Goal: Task Accomplishment & Management: Use online tool/utility

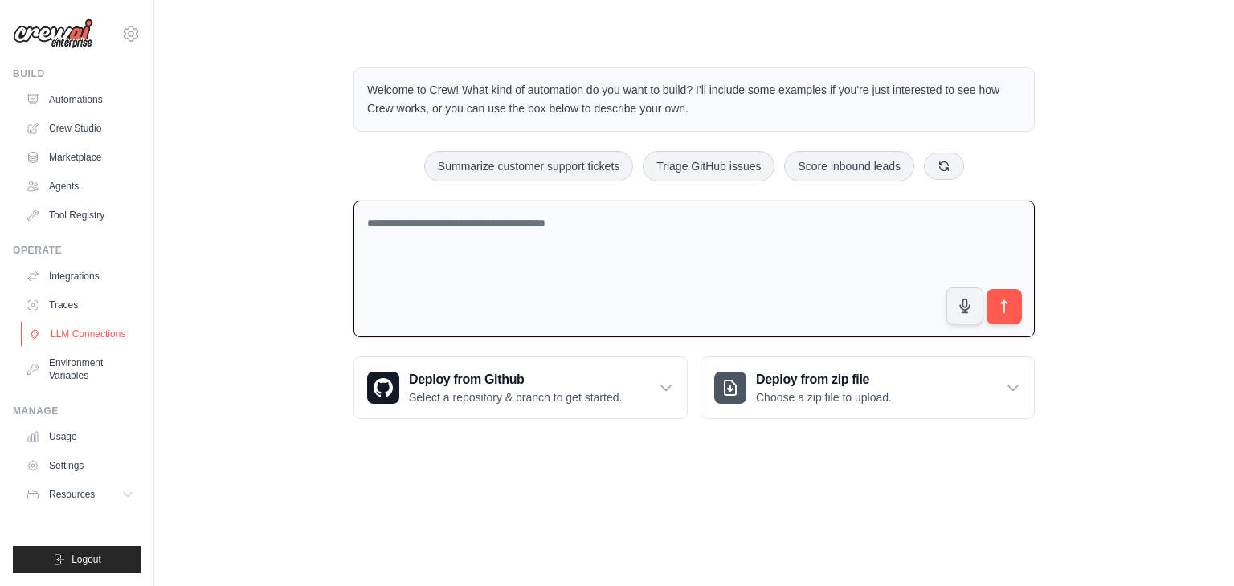
click at [100, 338] on link "LLM Connections" at bounding box center [81, 334] width 121 height 26
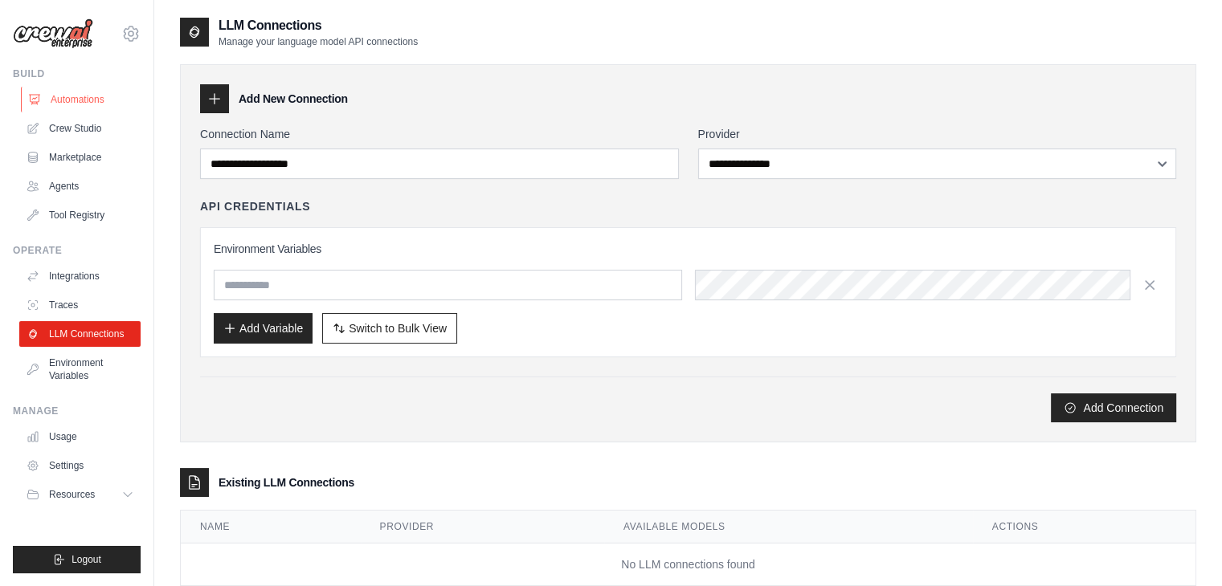
click at [54, 96] on link "Automations" at bounding box center [81, 100] width 121 height 26
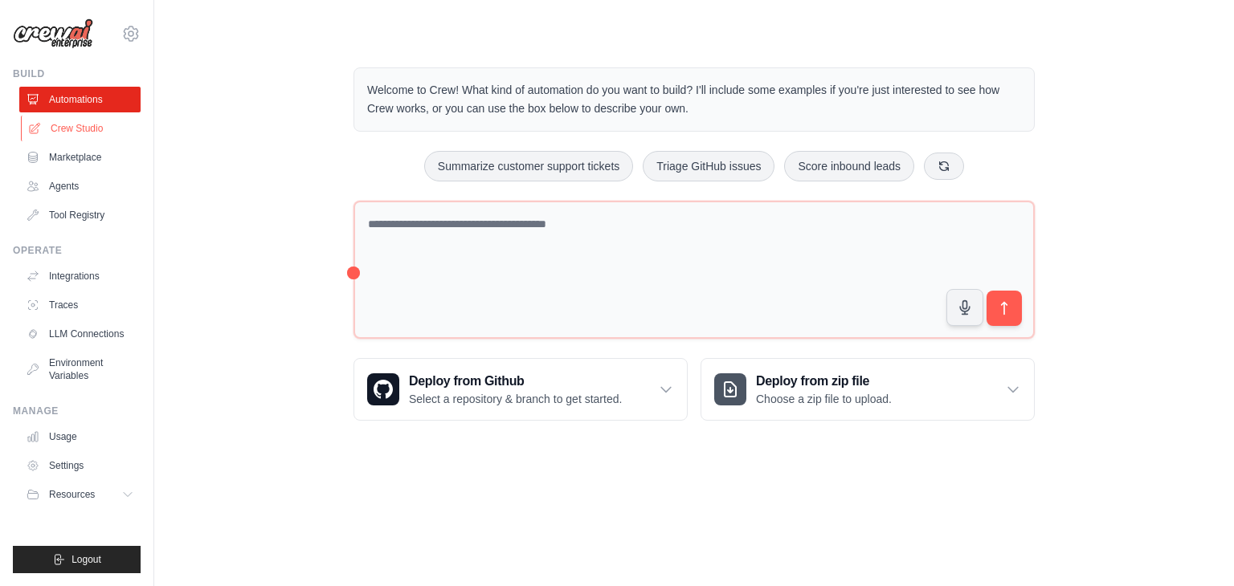
click at [65, 126] on link "Crew Studio" at bounding box center [81, 129] width 121 height 26
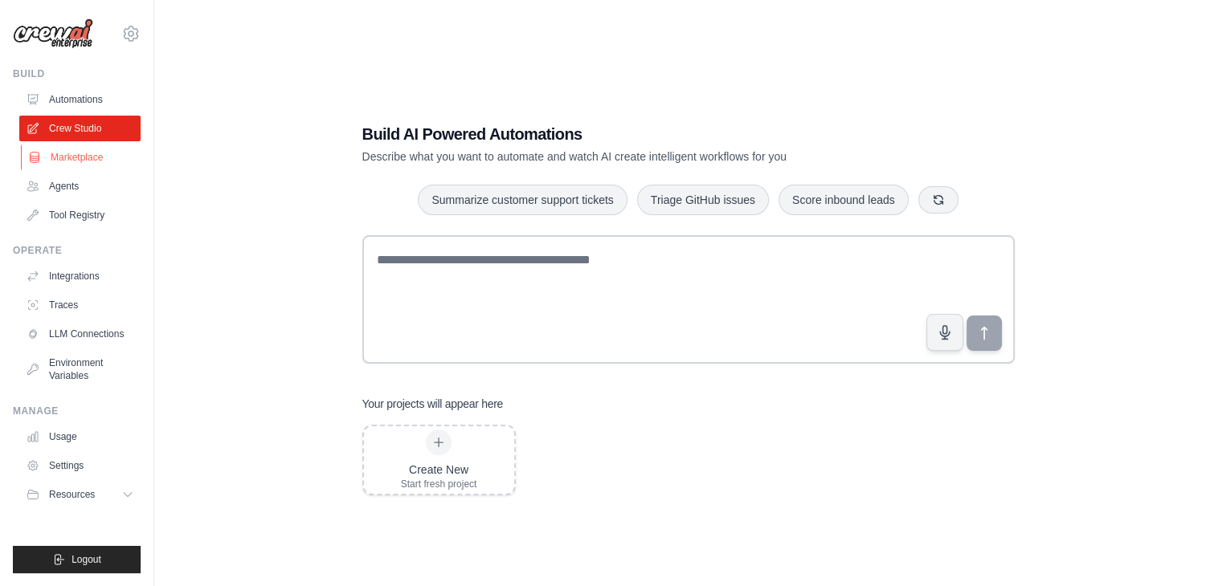
click at [71, 160] on link "Marketplace" at bounding box center [81, 158] width 121 height 26
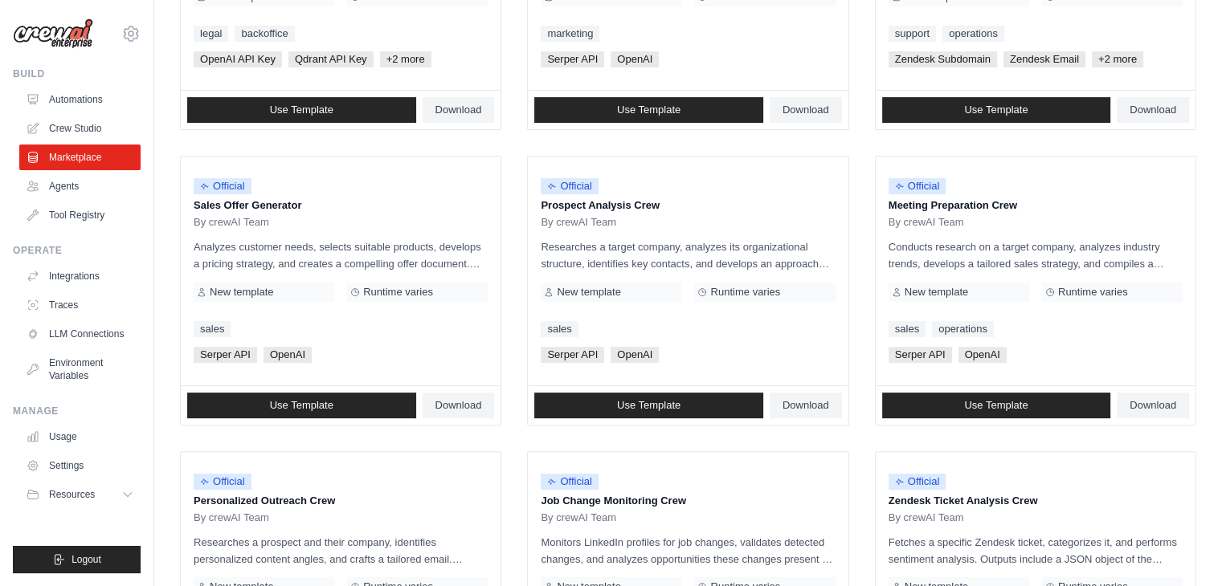
scroll to position [177, 0]
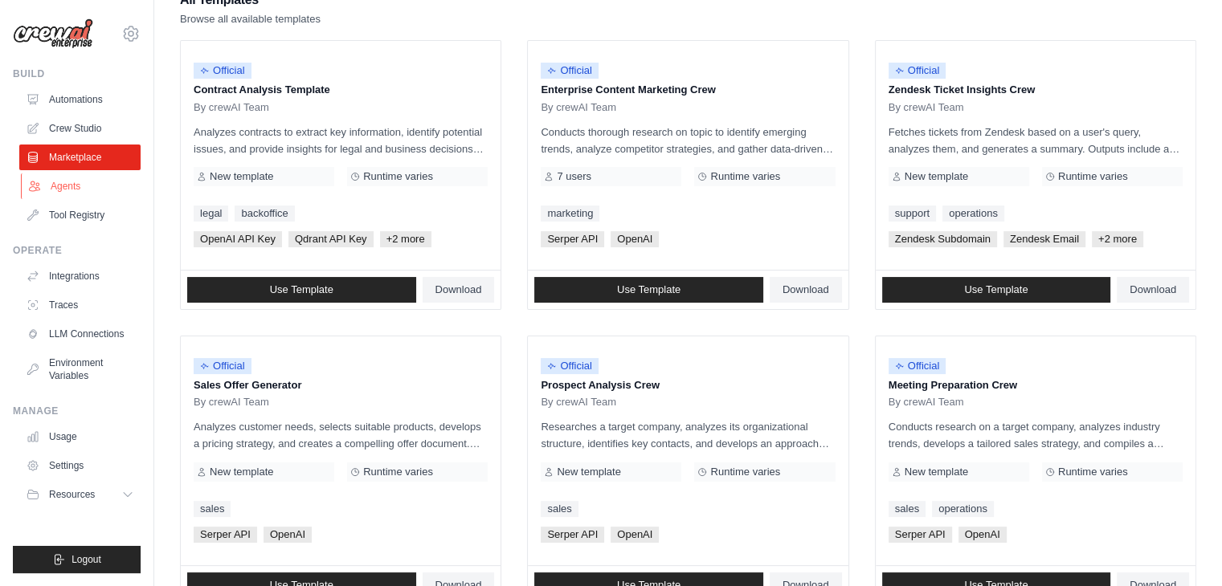
click at [61, 184] on link "Agents" at bounding box center [81, 186] width 121 height 26
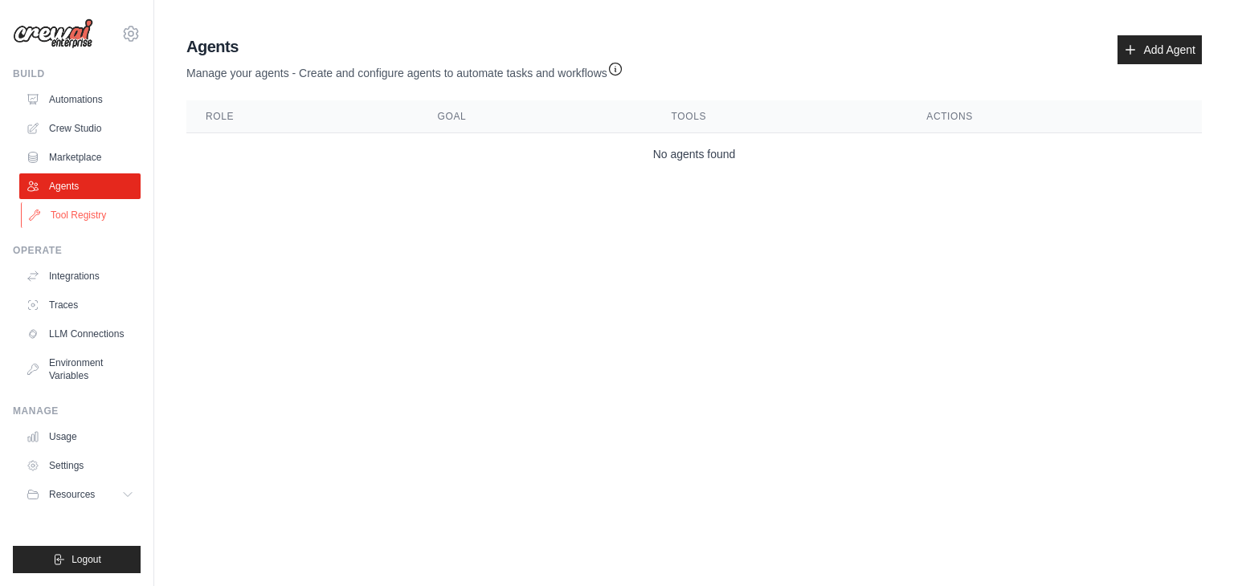
click at [74, 218] on link "Tool Registry" at bounding box center [81, 215] width 121 height 26
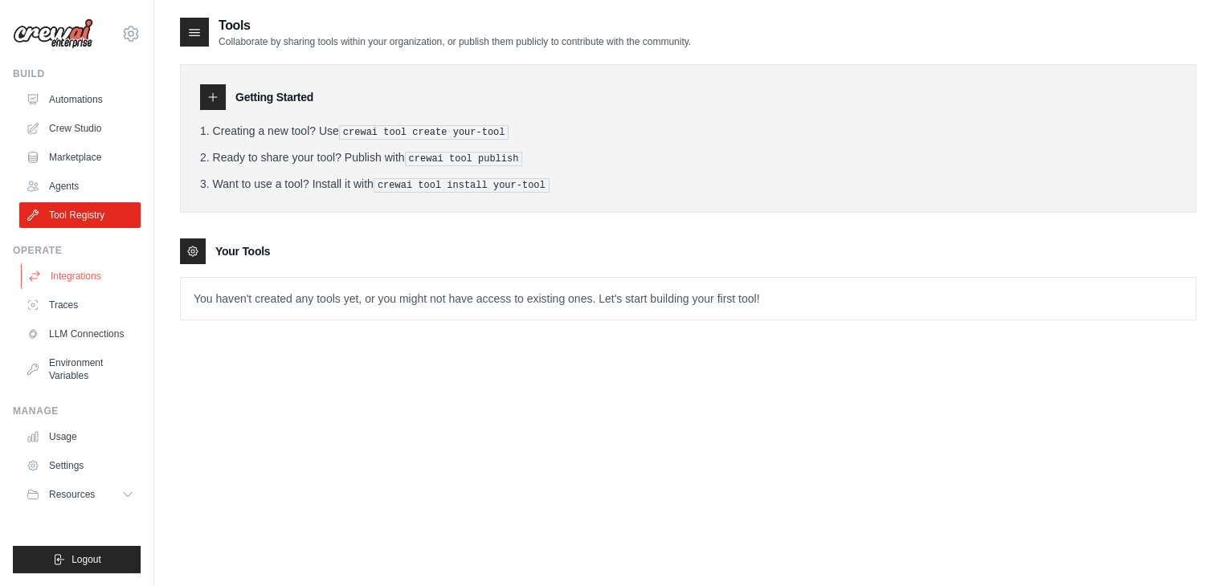
click at [94, 276] on link "Integrations" at bounding box center [81, 276] width 121 height 26
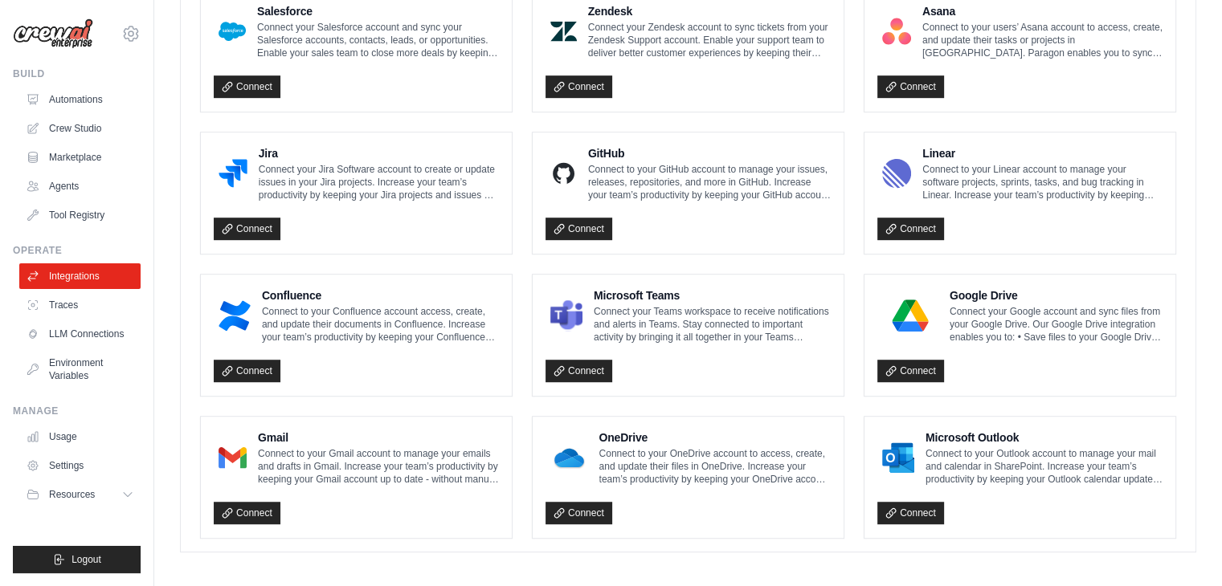
scroll to position [921, 0]
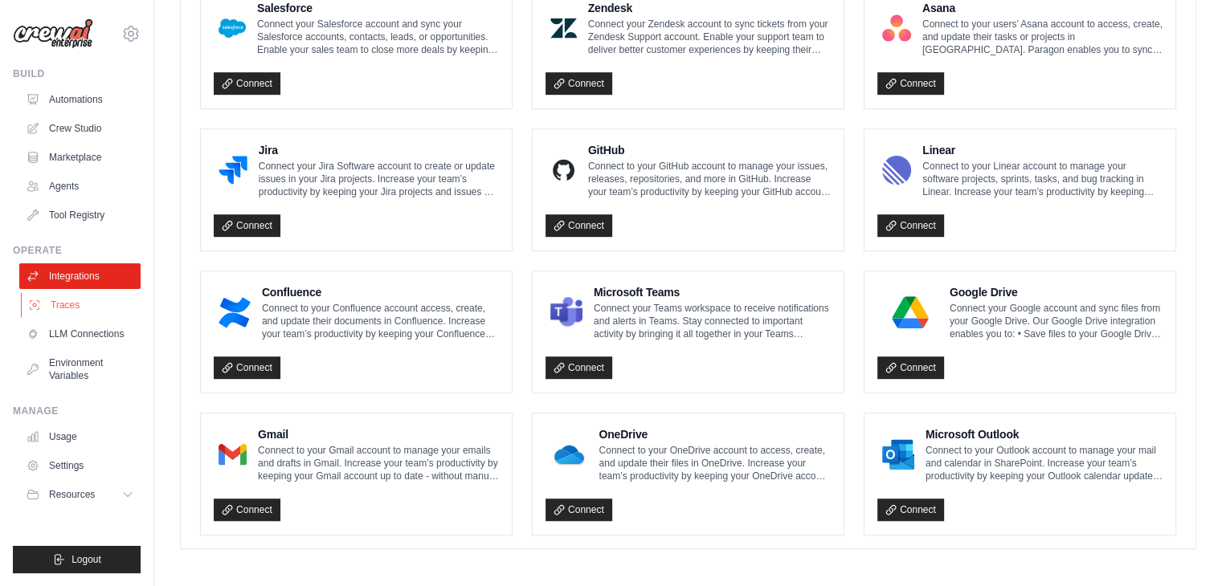
click at [90, 308] on link "Traces" at bounding box center [81, 305] width 121 height 26
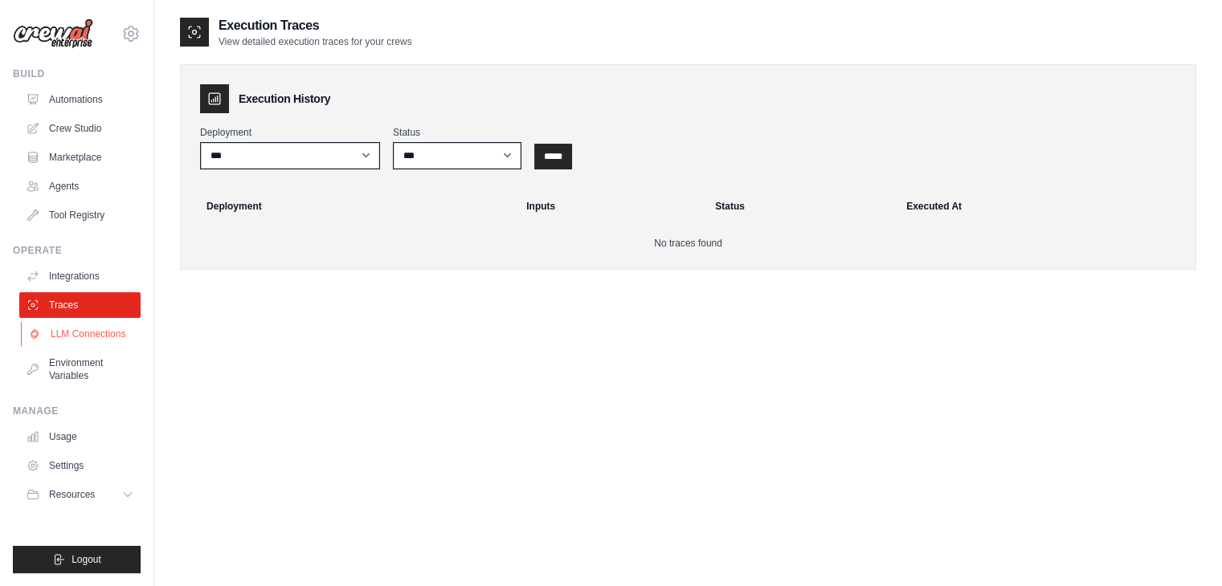
click at [106, 335] on link "LLM Connections" at bounding box center [81, 334] width 121 height 26
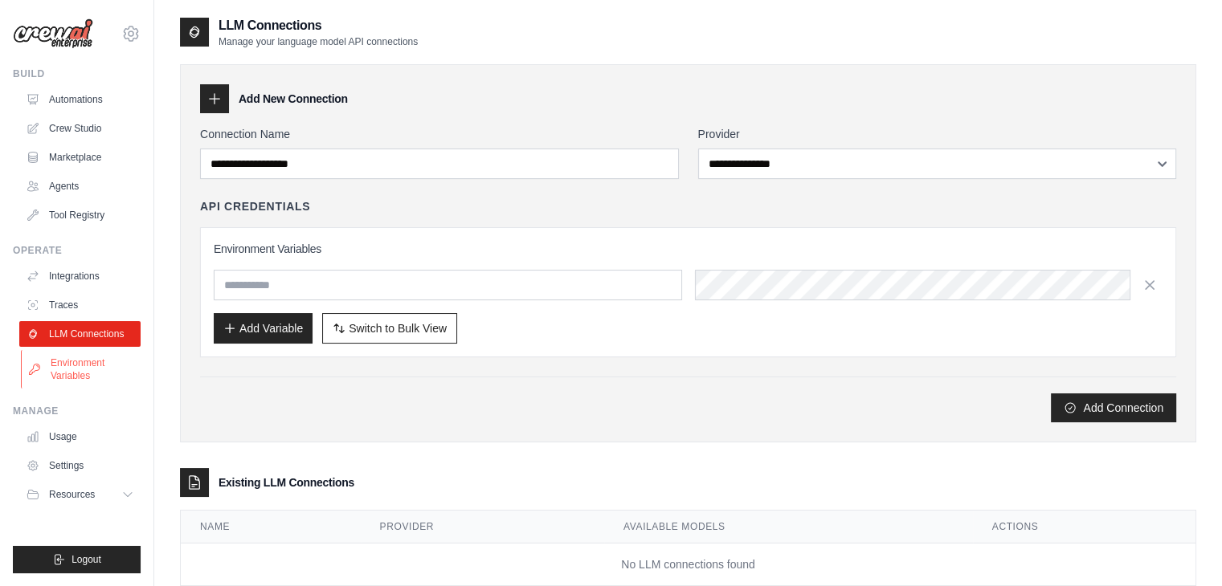
click at [97, 373] on link "Environment Variables" at bounding box center [81, 369] width 121 height 39
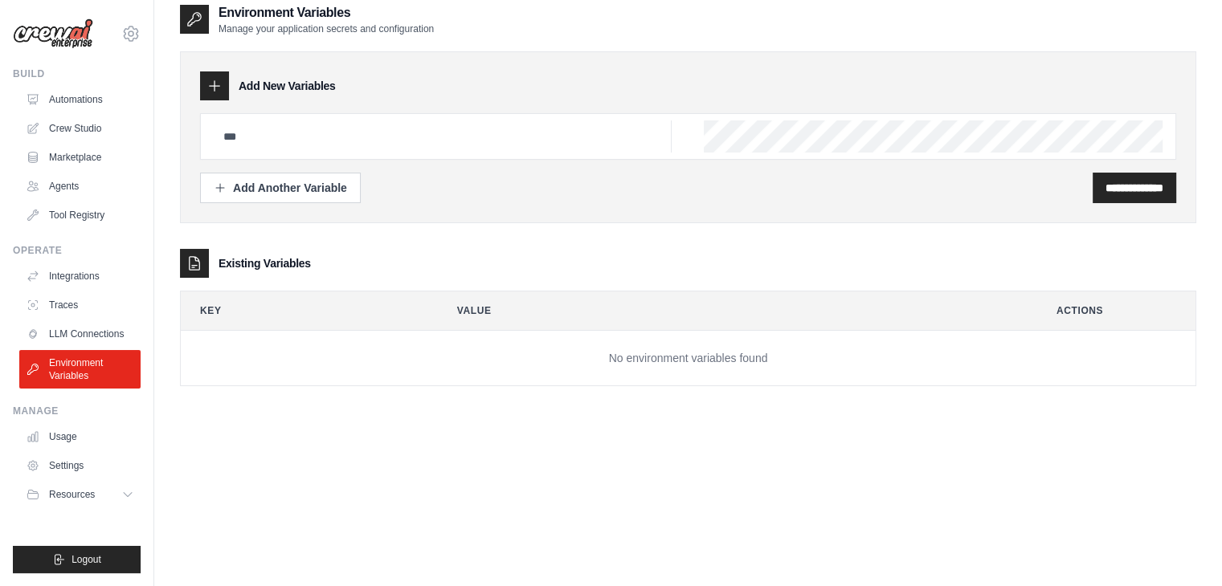
scroll to position [32, 0]
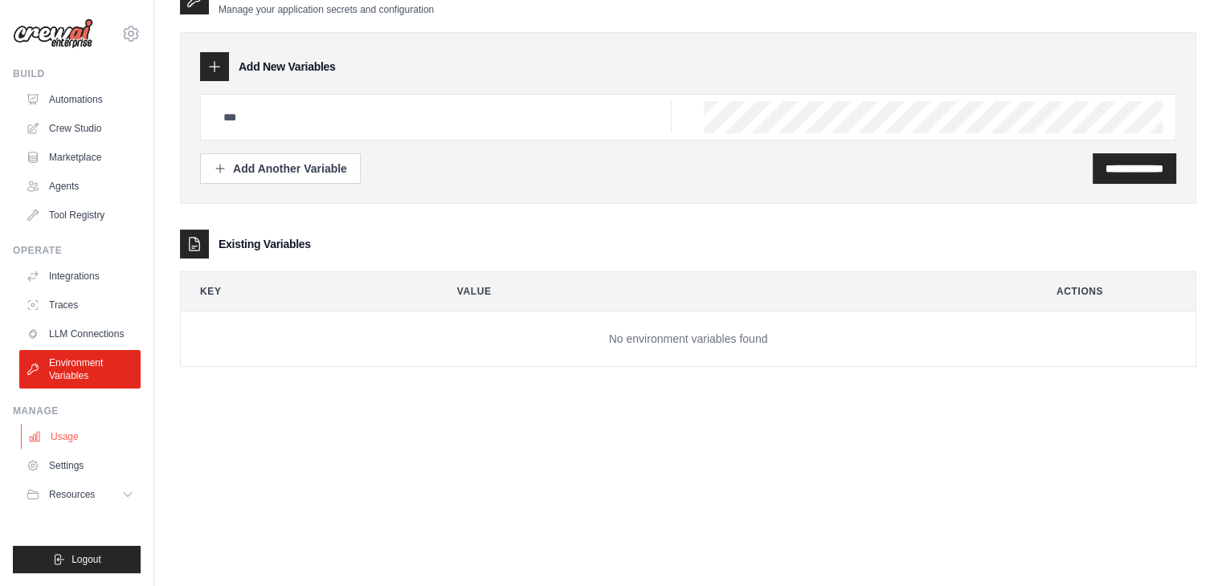
click at [80, 443] on link "Usage" at bounding box center [81, 437] width 121 height 26
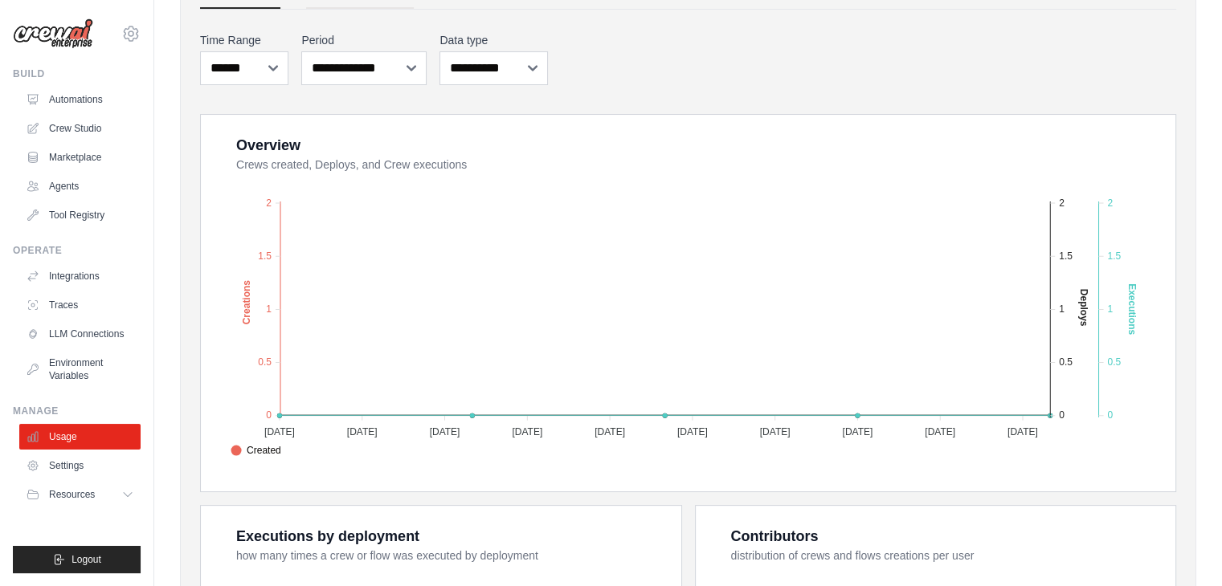
scroll to position [161, 0]
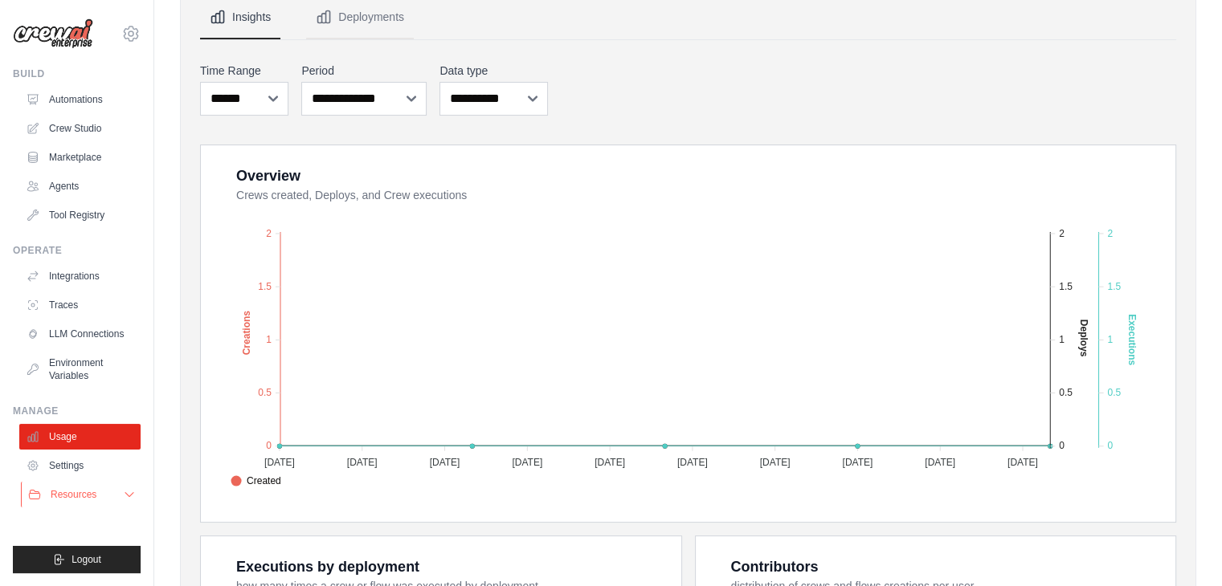
click at [131, 492] on icon at bounding box center [129, 494] width 13 height 13
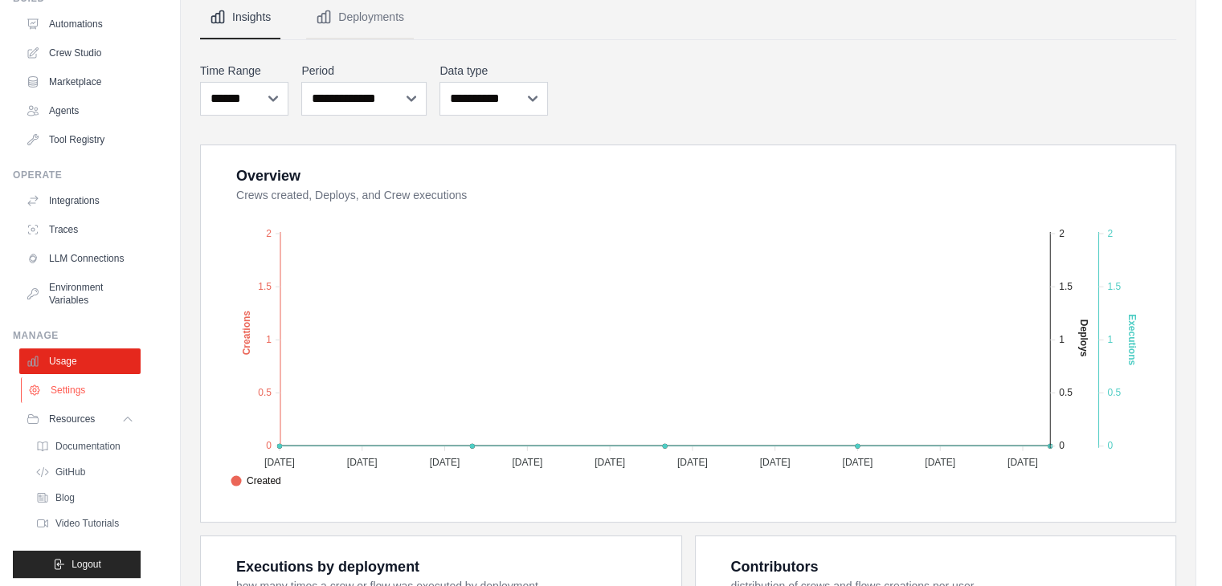
scroll to position [93, 0]
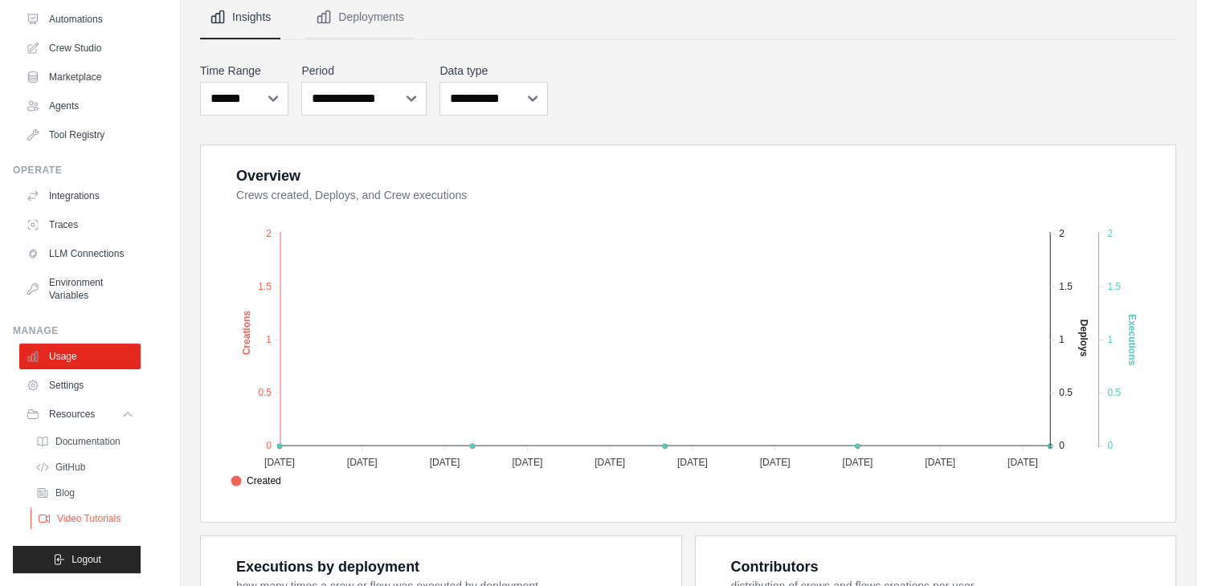
click at [99, 520] on span "Video Tutorials" at bounding box center [88, 518] width 63 height 13
click at [533, 91] on select "**********" at bounding box center [493, 99] width 108 height 34
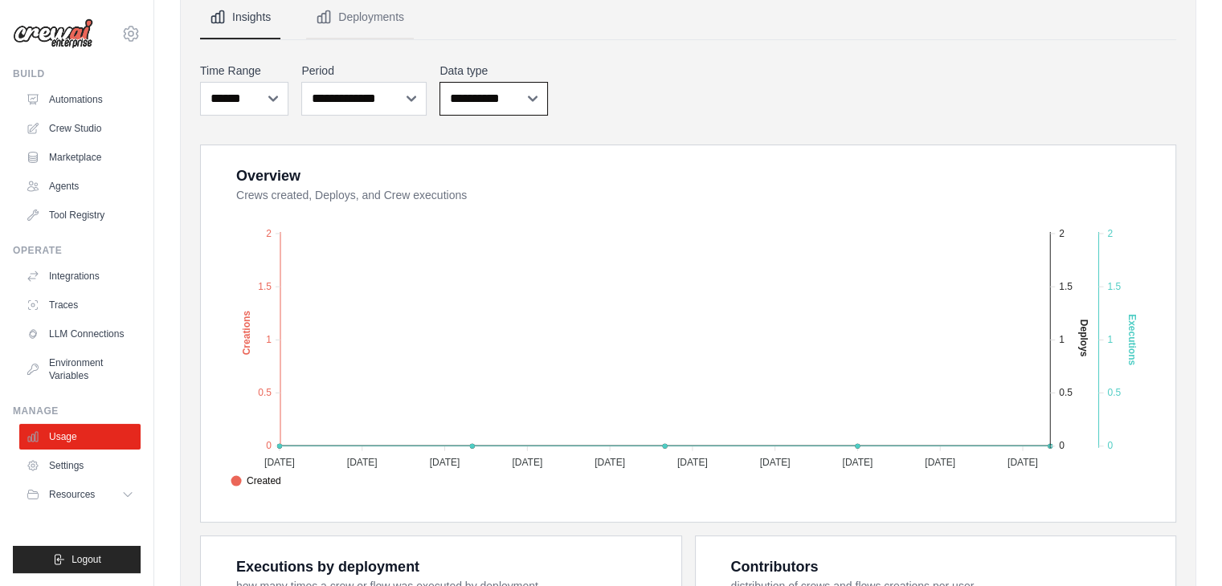
scroll to position [0, 0]
click at [533, 91] on select "**********" at bounding box center [493, 99] width 108 height 34
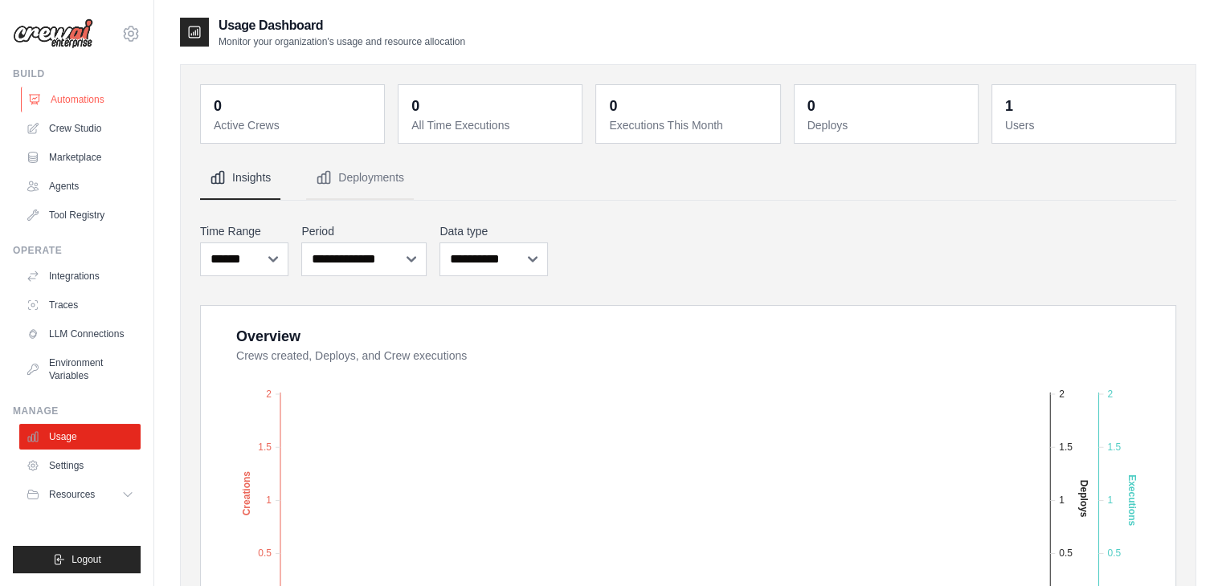
click at [72, 94] on link "Automations" at bounding box center [81, 100] width 121 height 26
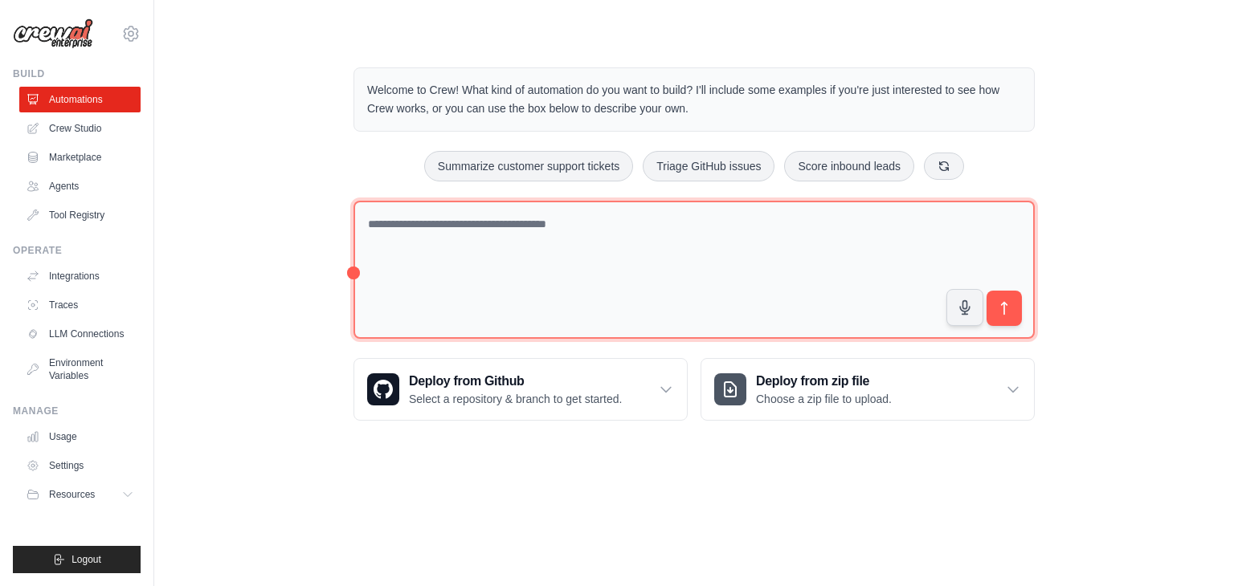
click at [394, 214] on textarea at bounding box center [693, 270] width 681 height 139
click at [0, 0] on span "****" at bounding box center [0, 0] width 0 height 0
click at [463, 224] on textarea "**********" at bounding box center [693, 270] width 681 height 139
click at [0, 0] on span "**********" at bounding box center [0, 0] width 0 height 0
type textarea "**********"
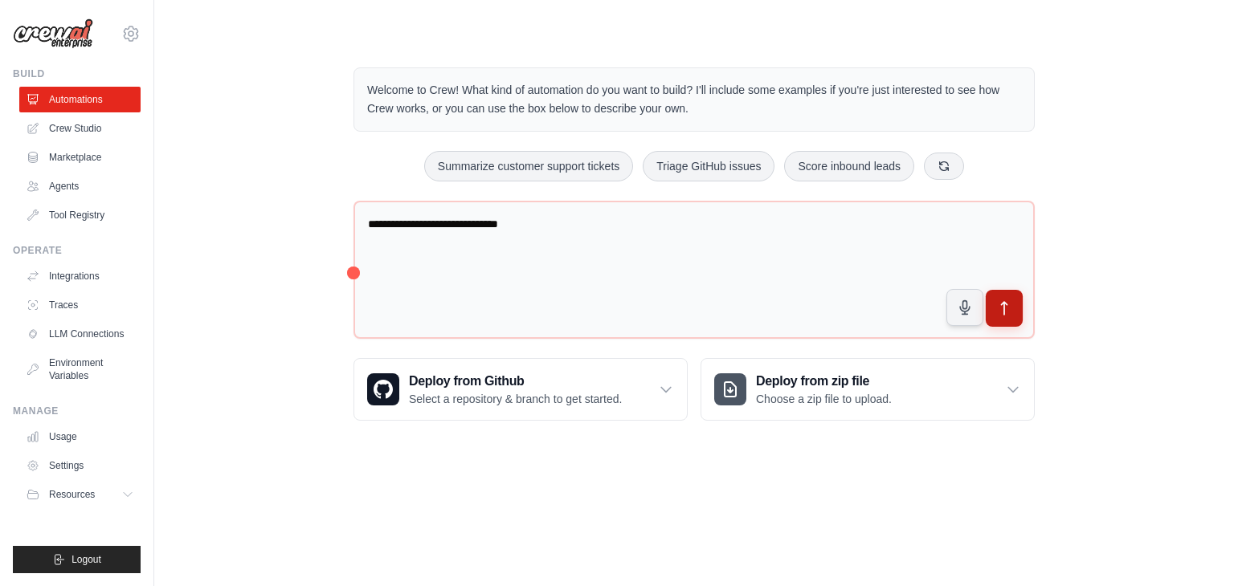
click at [1002, 307] on icon "submit" at bounding box center [1004, 308] width 17 height 17
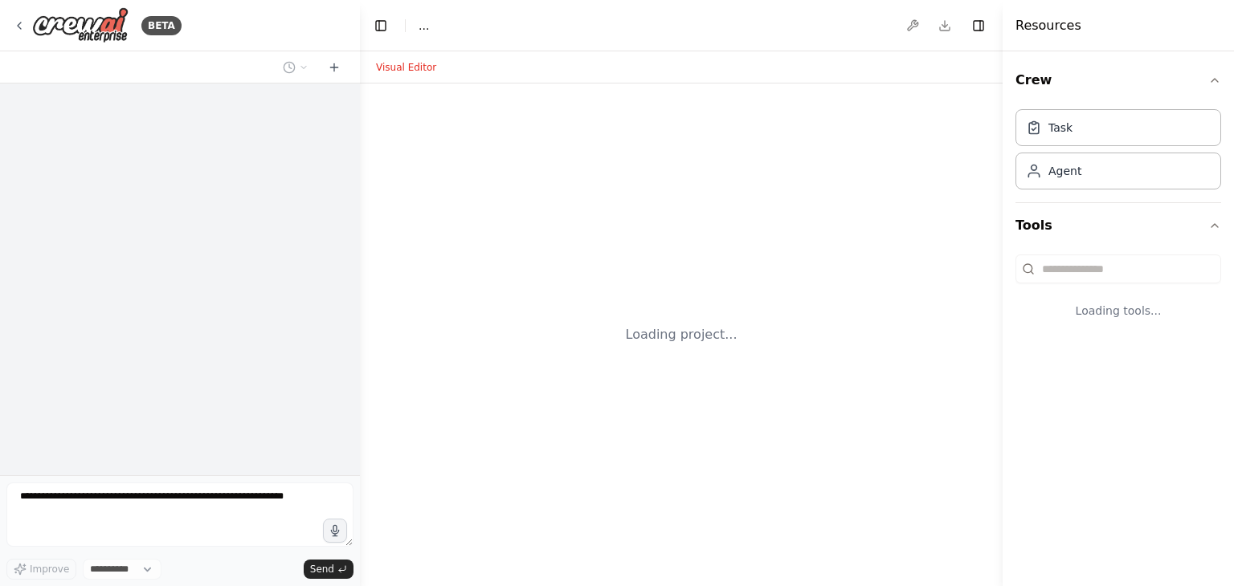
select select "****"
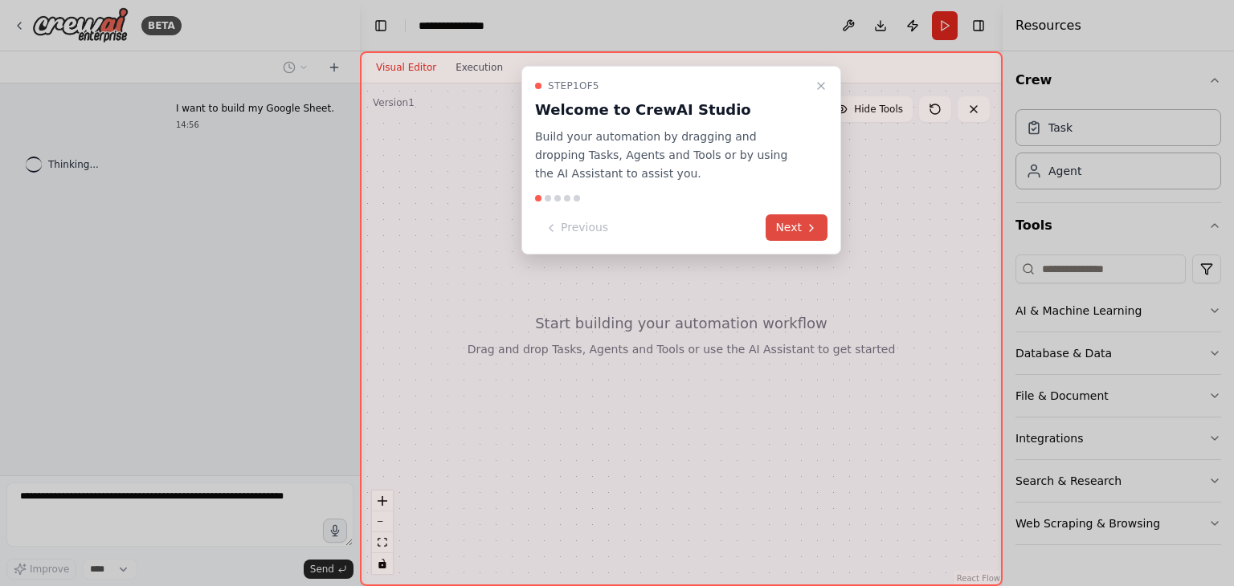
click at [784, 229] on button "Next" at bounding box center [796, 227] width 62 height 27
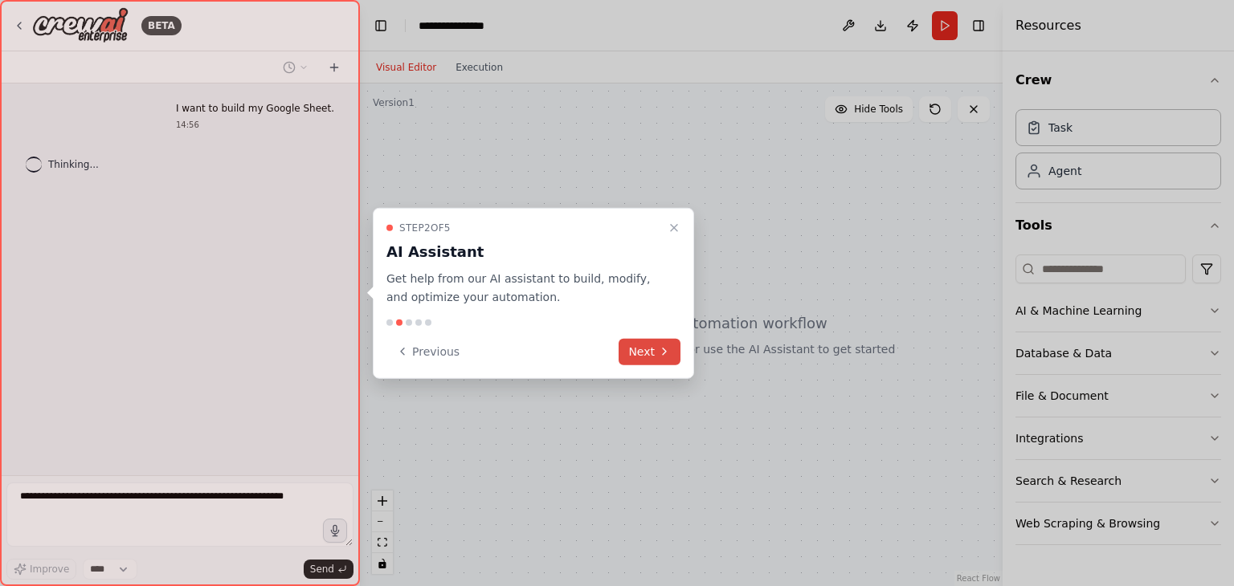
click at [657, 349] on button "Next" at bounding box center [649, 351] width 62 height 27
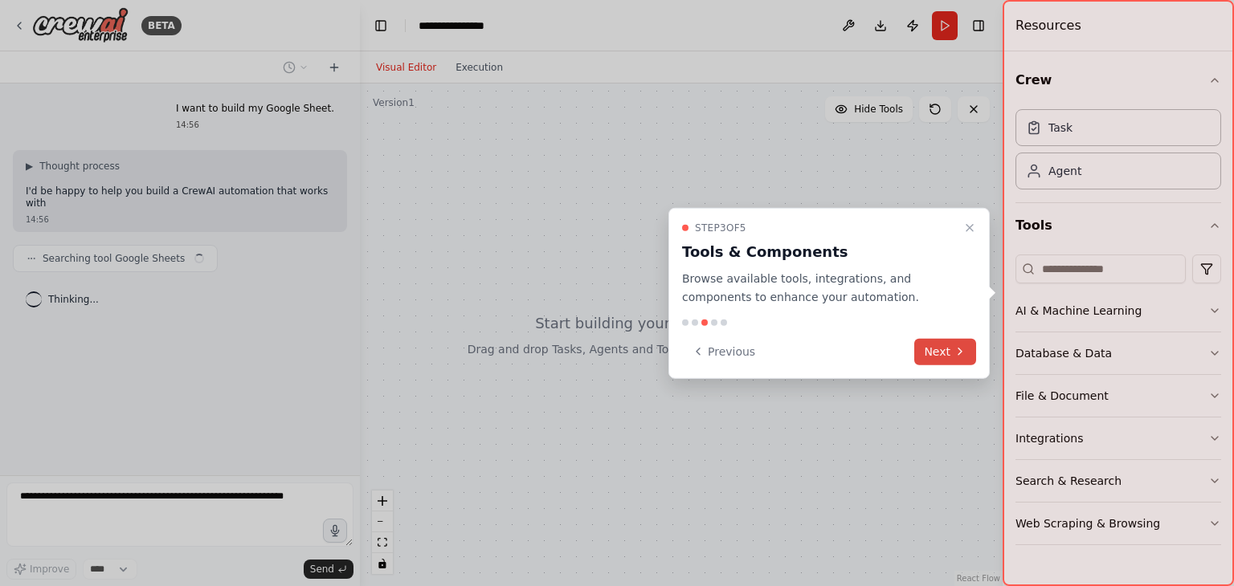
click at [961, 348] on icon at bounding box center [959, 351] width 13 height 13
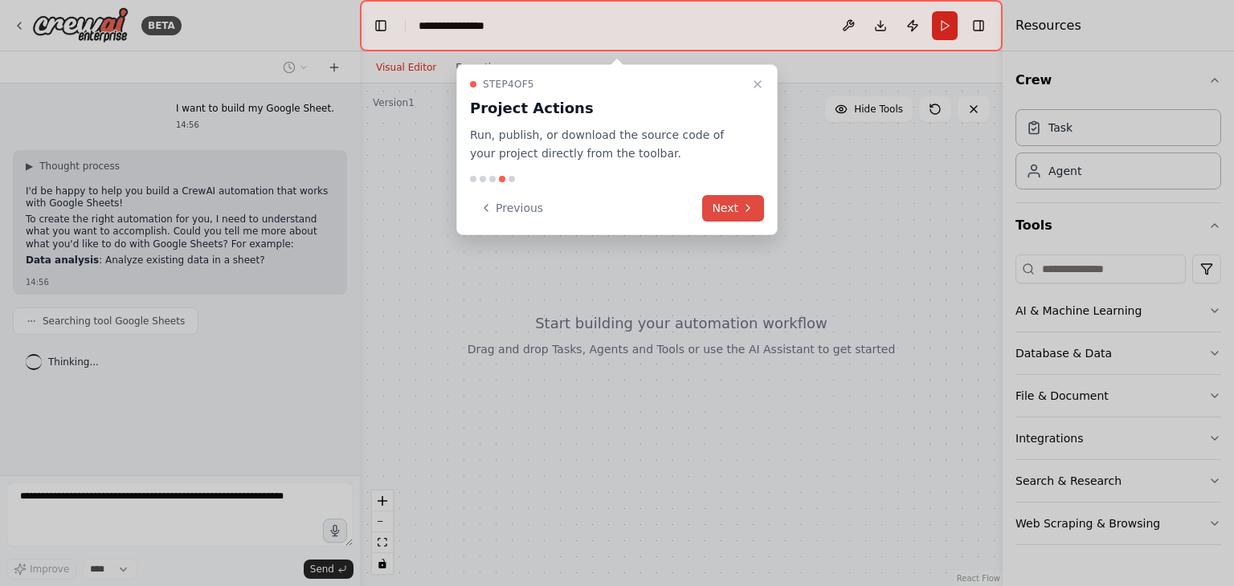
click at [733, 209] on button "Next" at bounding box center [733, 208] width 62 height 27
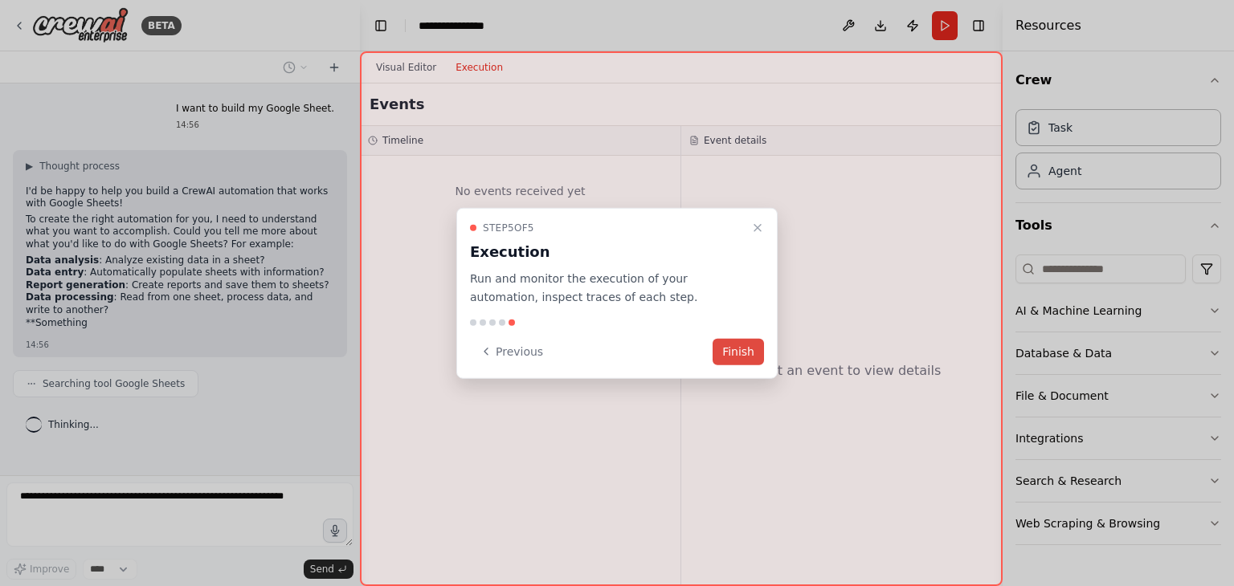
click at [740, 352] on button "Finish" at bounding box center [737, 351] width 51 height 27
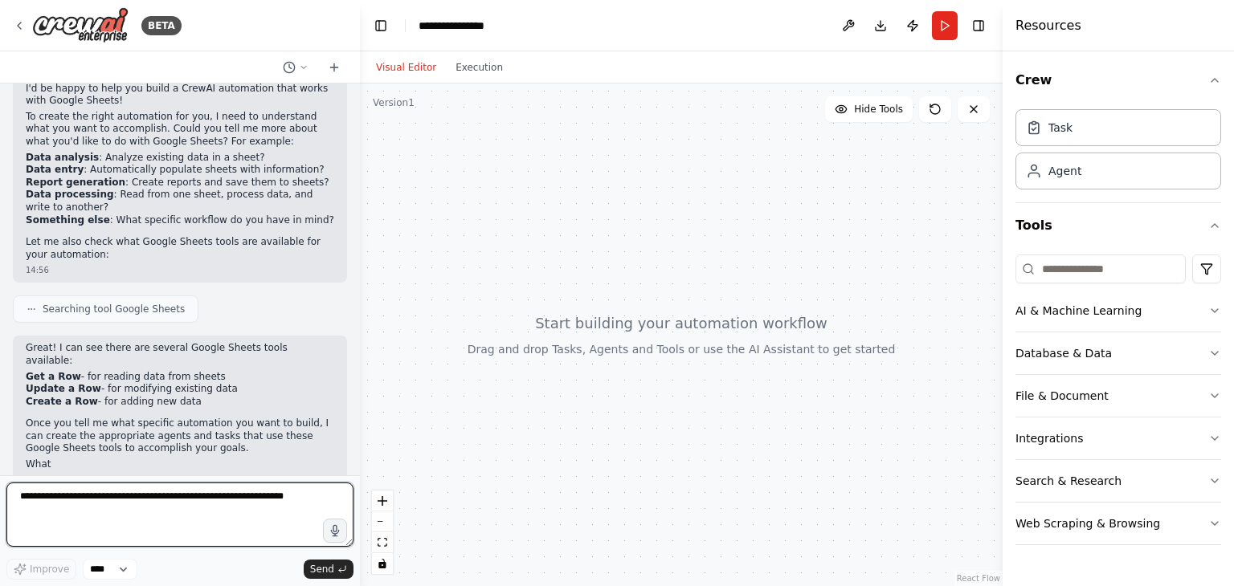
scroll to position [119, 0]
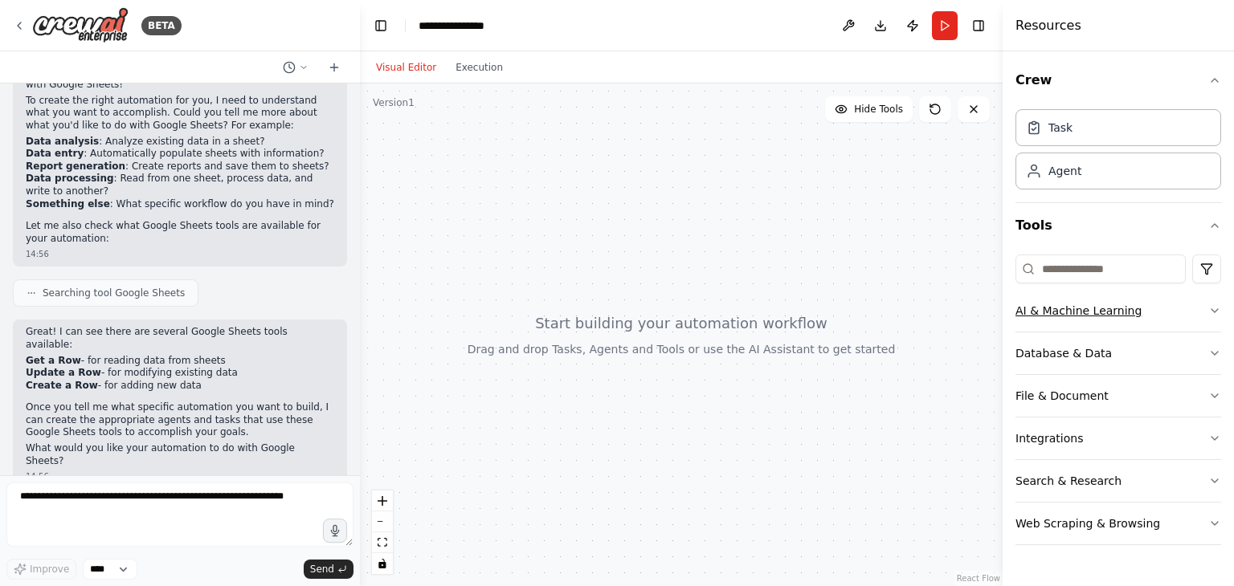
click at [1212, 305] on icon "button" at bounding box center [1214, 310] width 13 height 13
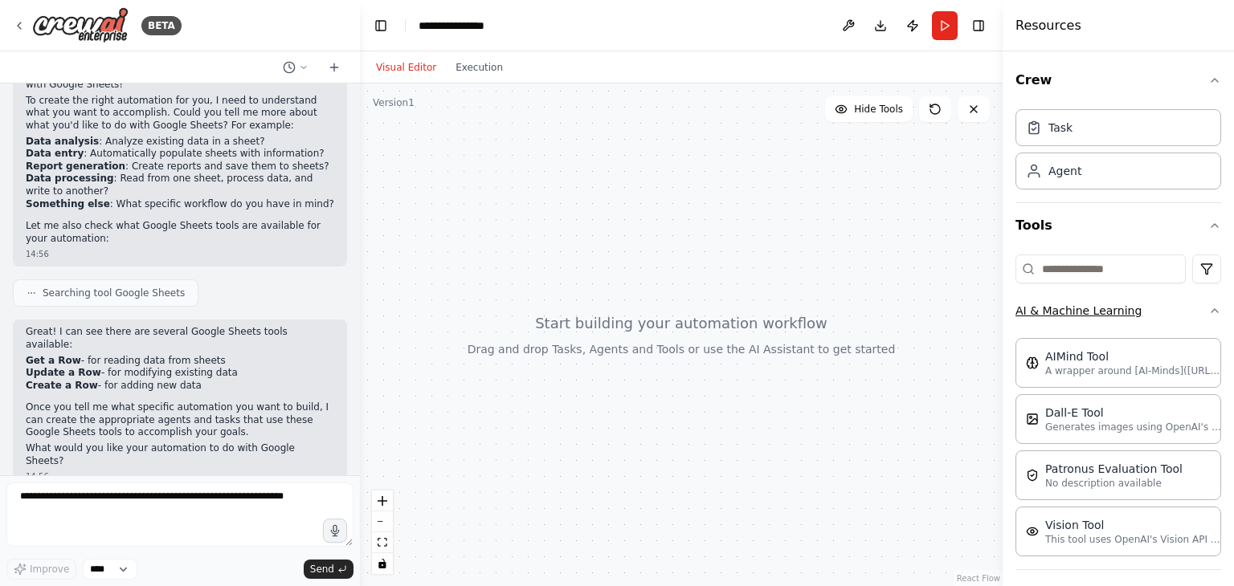
click at [1212, 305] on div "Crew Task Agent Tools AI & Machine Learning AIMind Tool A wrapper around [AI-Mi…" at bounding box center [1117, 318] width 231 height 535
click at [1211, 309] on icon "button" at bounding box center [1214, 310] width 6 height 3
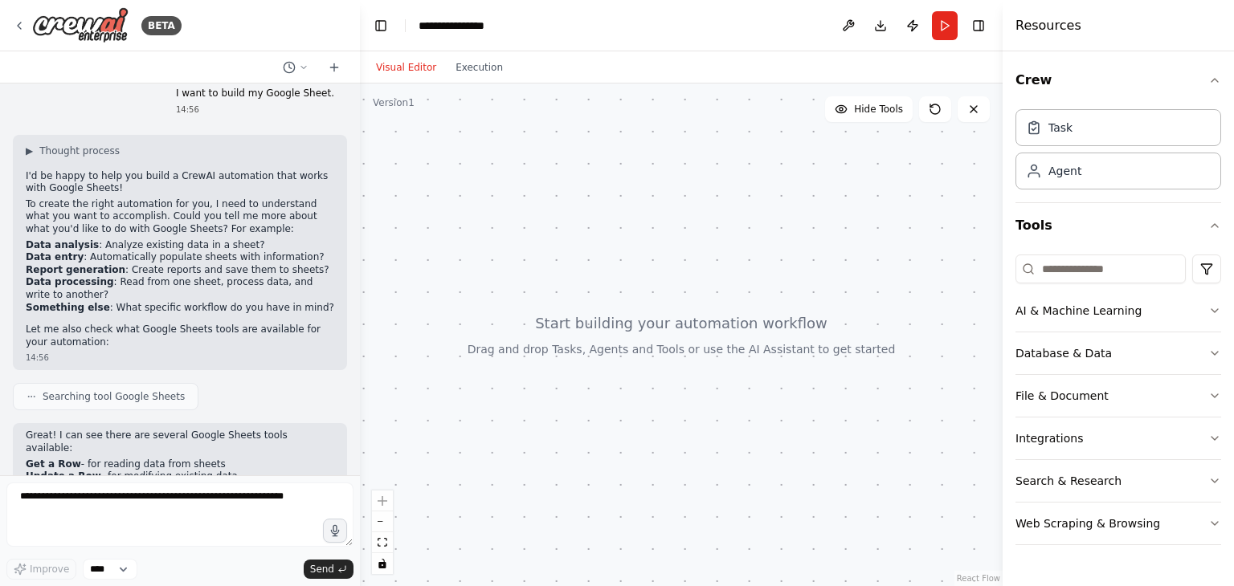
scroll to position [0, 0]
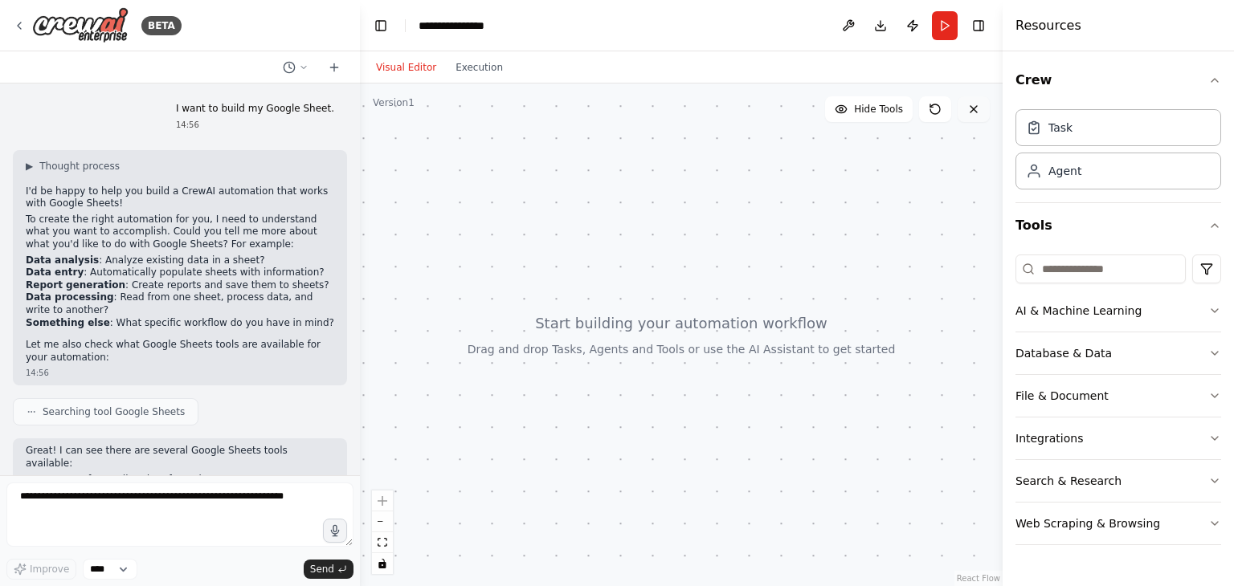
click at [968, 115] on icon at bounding box center [973, 109] width 13 height 13
click at [974, 112] on icon at bounding box center [973, 109] width 13 height 13
click at [459, 68] on button "Execution" at bounding box center [479, 67] width 67 height 19
click at [402, 65] on button "Visual Editor" at bounding box center [406, 67] width 80 height 19
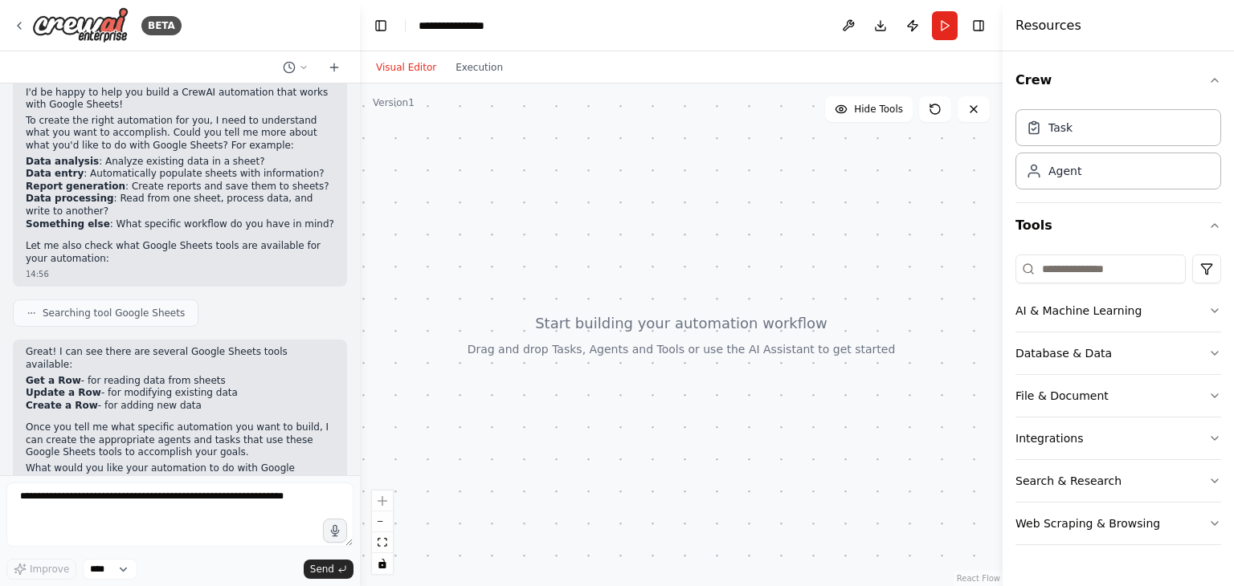
scroll to position [119, 0]
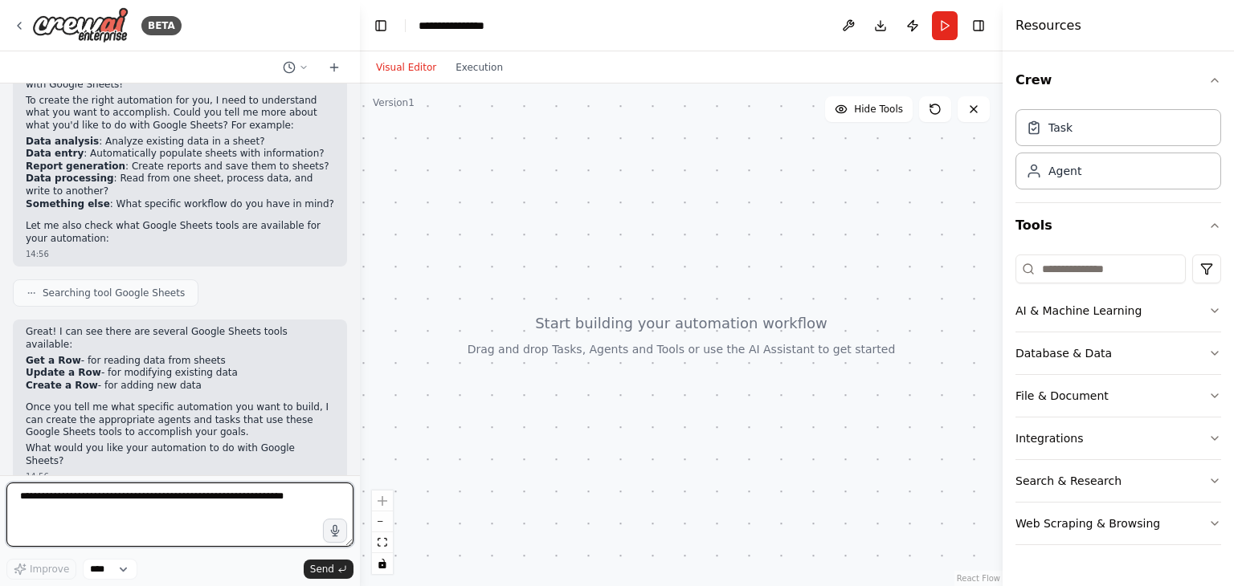
click at [286, 501] on textarea at bounding box center [179, 515] width 347 height 64
click at [287, 501] on textarea at bounding box center [179, 515] width 347 height 64
type textarea "**********"
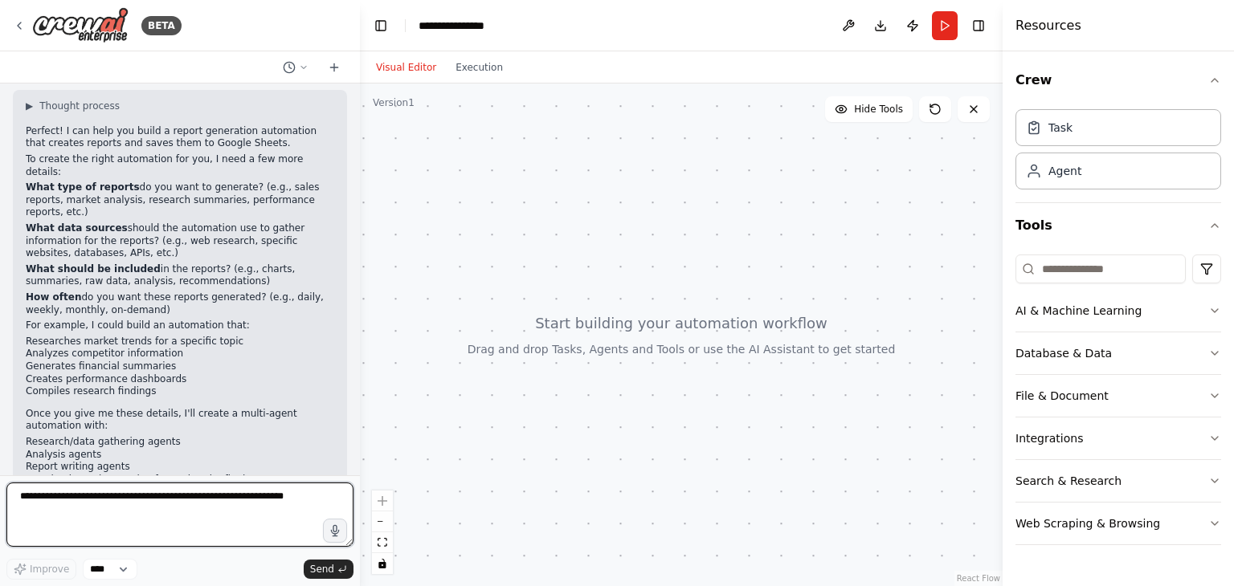
scroll to position [601, 0]
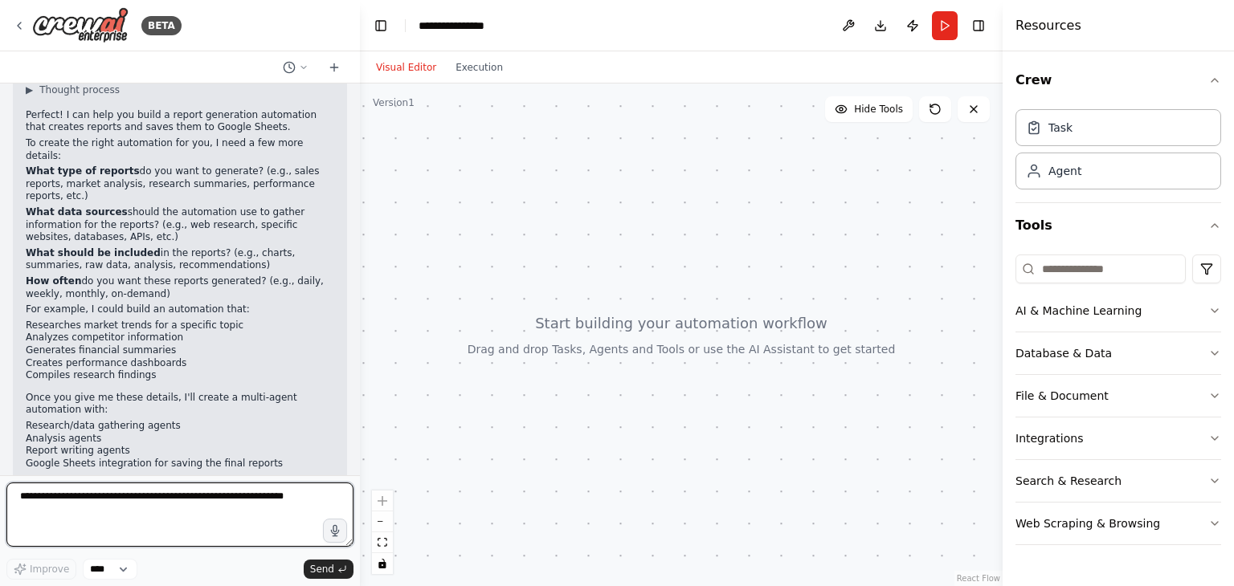
click at [78, 496] on textarea at bounding box center [179, 515] width 347 height 64
type textarea "**********"
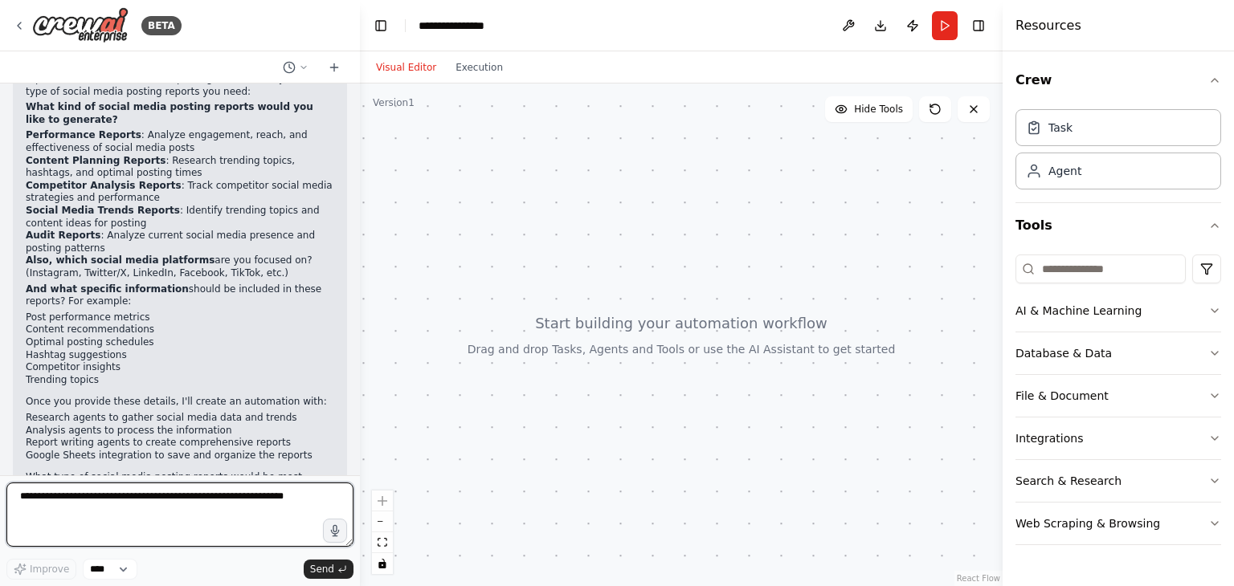
scroll to position [1160, 0]
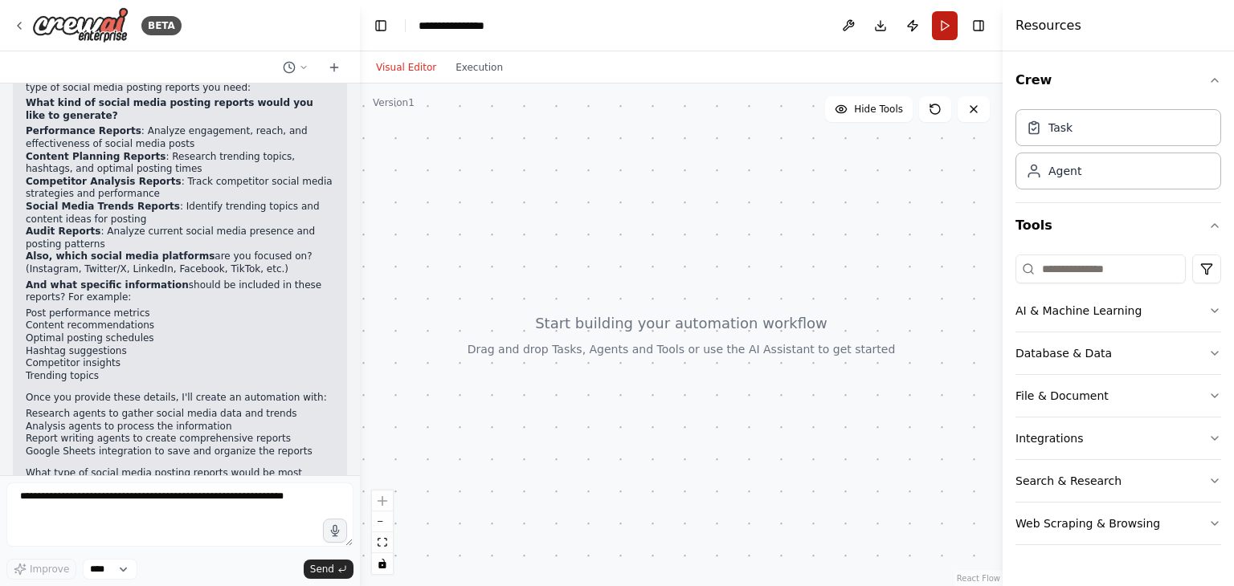
click at [949, 25] on button "Run" at bounding box center [945, 25] width 26 height 29
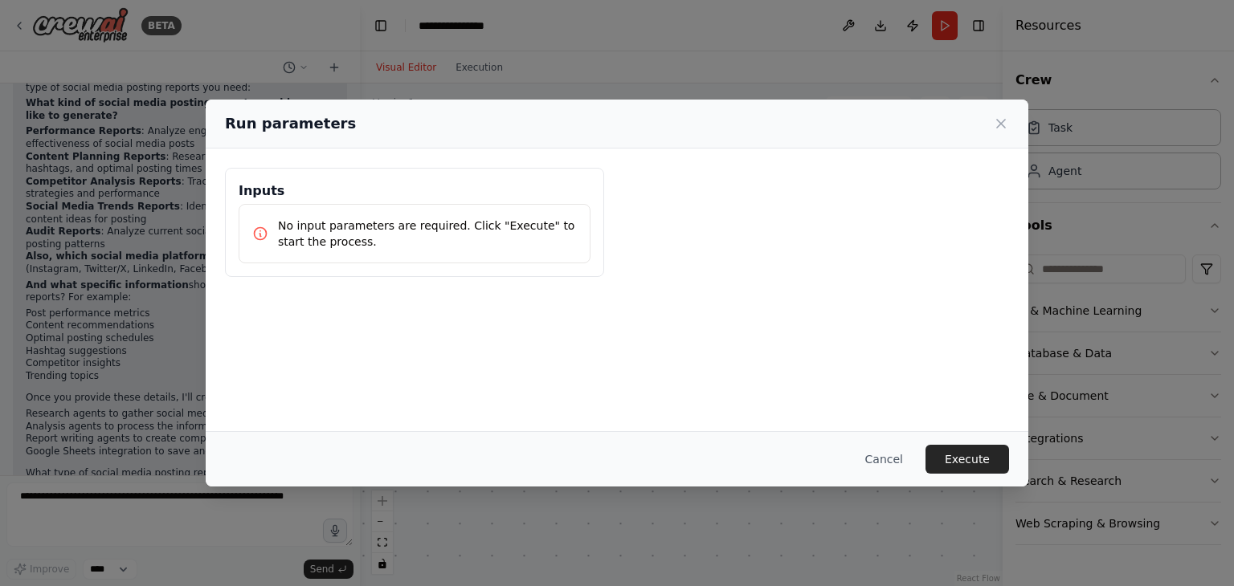
click at [971, 464] on button "Execute" at bounding box center [967, 459] width 84 height 29
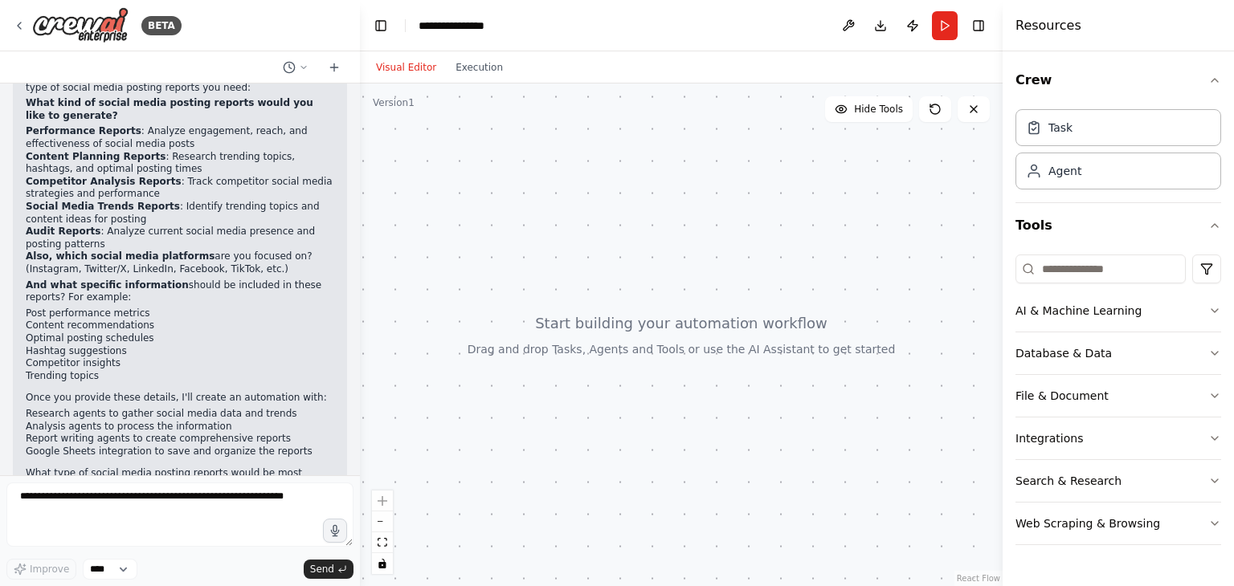
click at [560, 206] on div at bounding box center [681, 335] width 643 height 503
click at [977, 110] on icon at bounding box center [973, 109] width 13 height 13
click at [1213, 524] on icon "button" at bounding box center [1214, 523] width 13 height 13
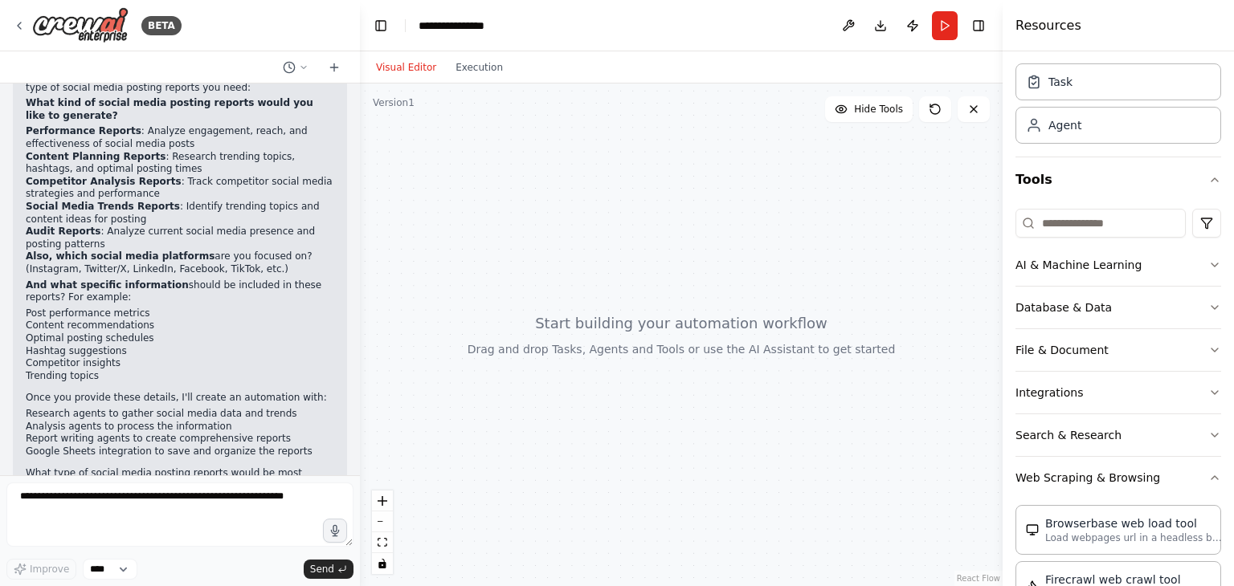
scroll to position [0, 0]
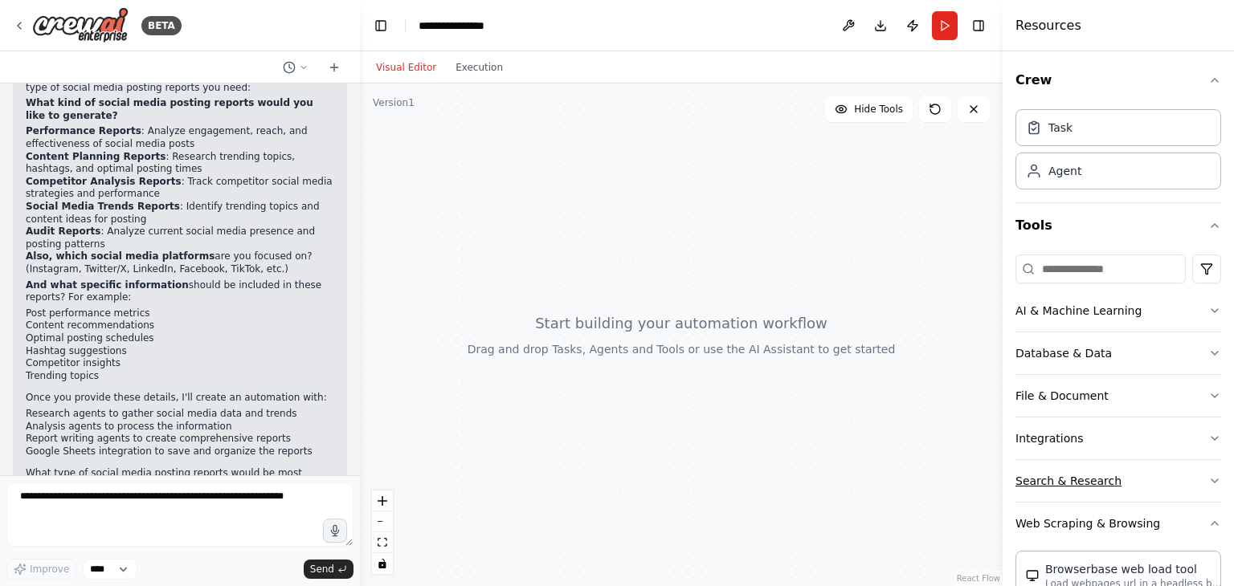
click at [1199, 488] on button "Search & Research" at bounding box center [1118, 481] width 206 height 42
click at [1208, 441] on icon "button" at bounding box center [1214, 438] width 13 height 13
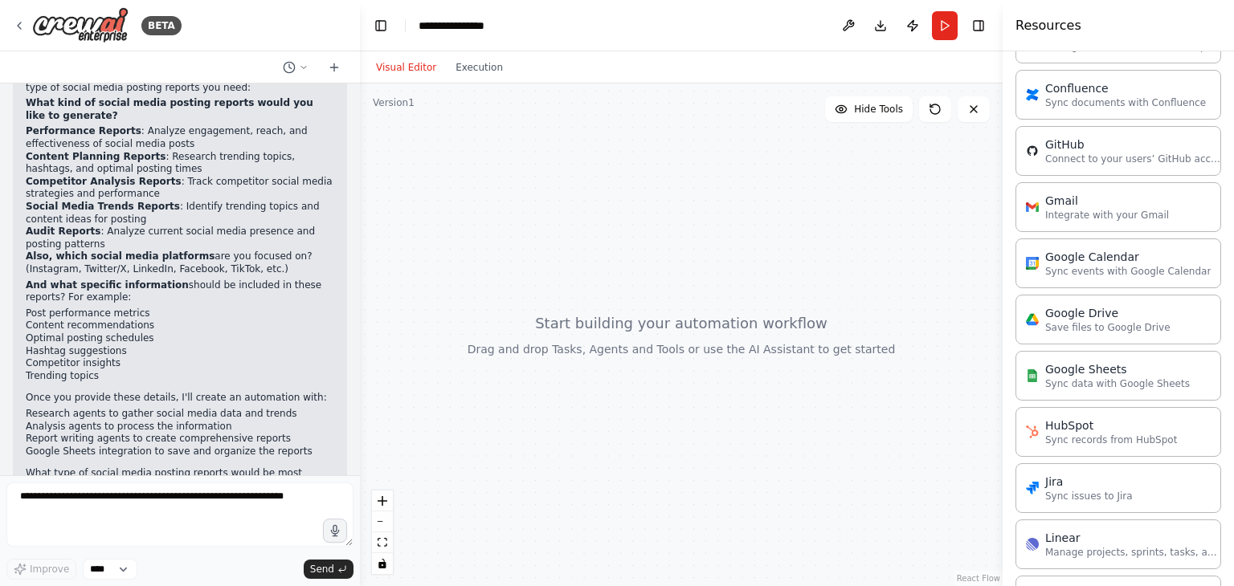
scroll to position [562, 0]
click at [1132, 386] on p "Sync data with Google Sheets" at bounding box center [1117, 385] width 145 height 13
